Goal: Task Accomplishment & Management: Manage account settings

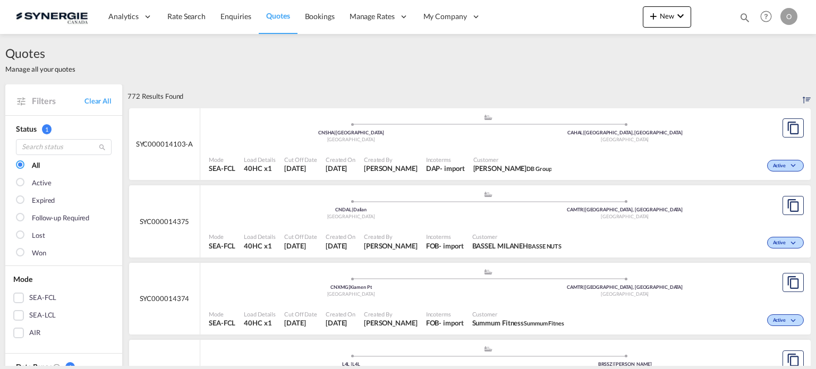
click at [656, 83] on div "Quotes Manage all your quotes" at bounding box center [407, 59] width 805 height 50
click at [746, 18] on md-icon "icon-magnify" at bounding box center [745, 18] width 12 height 12
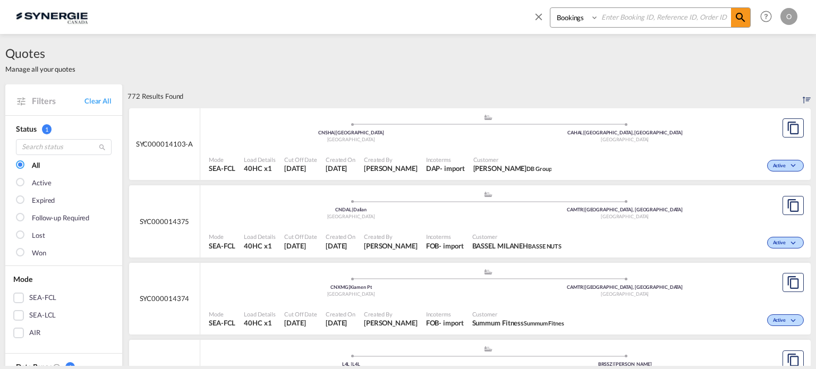
paste input "SYC000013620"
type input "SYC000013620"
click at [575, 19] on select "Bookings Quotes Enquiries" at bounding box center [575, 17] width 50 height 19
select select "Quotes"
click at [550, 8] on select "Bookings Quotes Enquiries" at bounding box center [575, 17] width 50 height 19
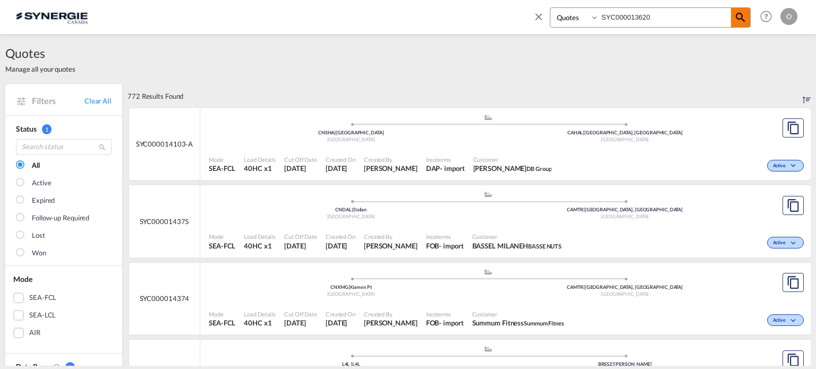
click at [741, 19] on md-icon "icon-magnify" at bounding box center [740, 17] width 13 height 13
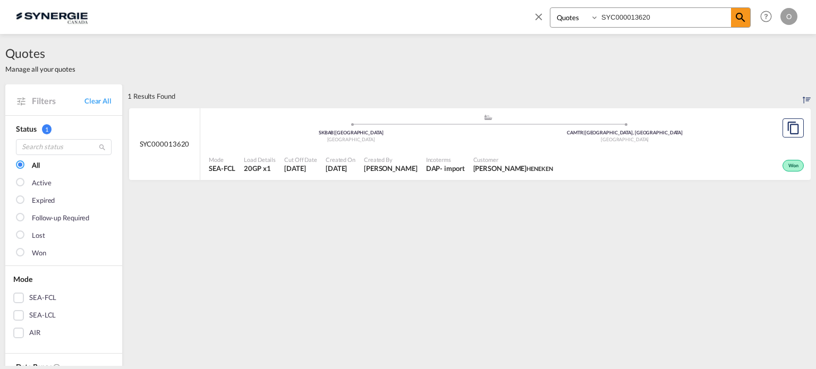
click at [350, 159] on span "Created On" at bounding box center [341, 160] width 30 height 8
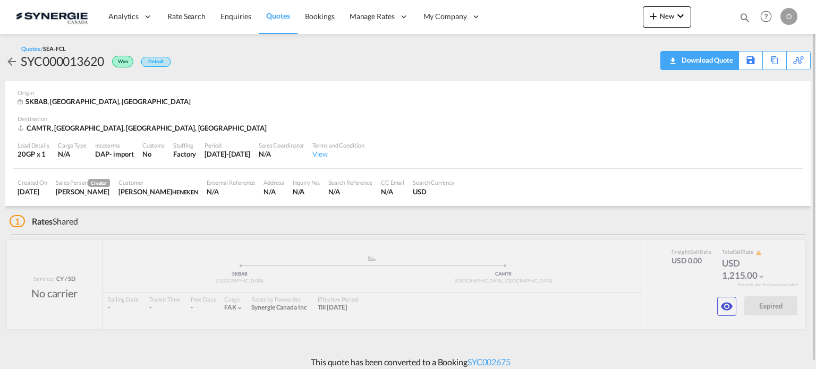
click at [707, 58] on div "Download Quote" at bounding box center [706, 60] width 54 height 17
